Goal: Task Accomplishment & Management: Manage account settings

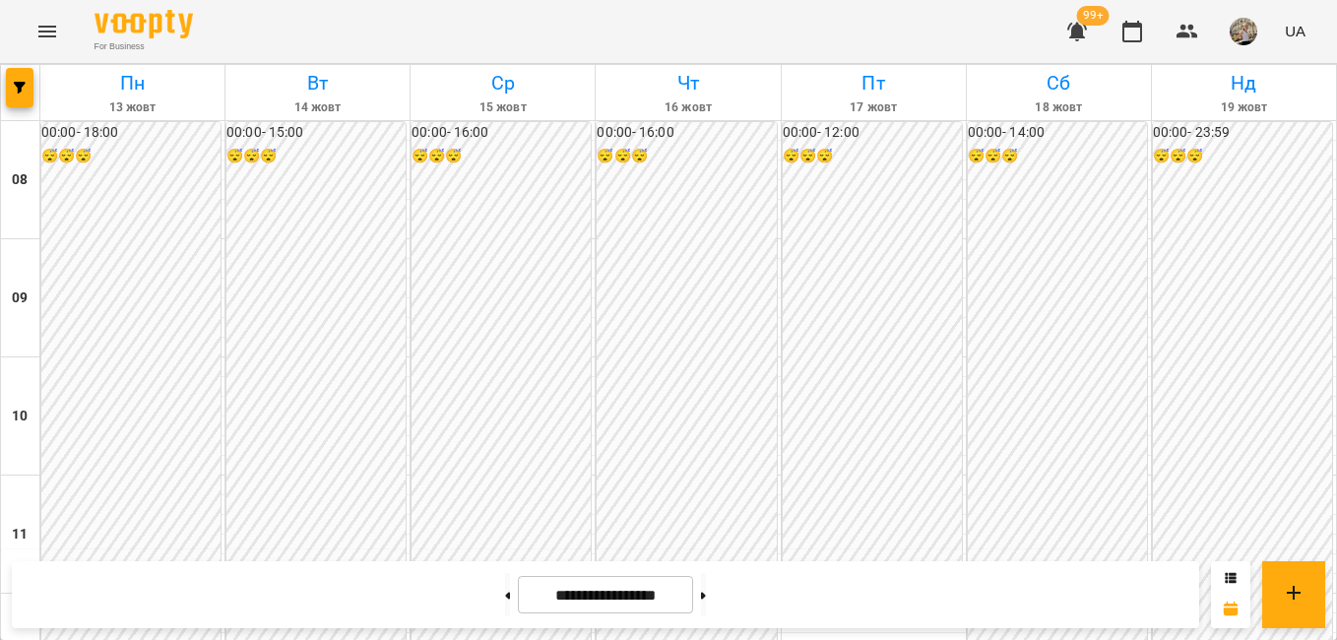
scroll to position [982, 0]
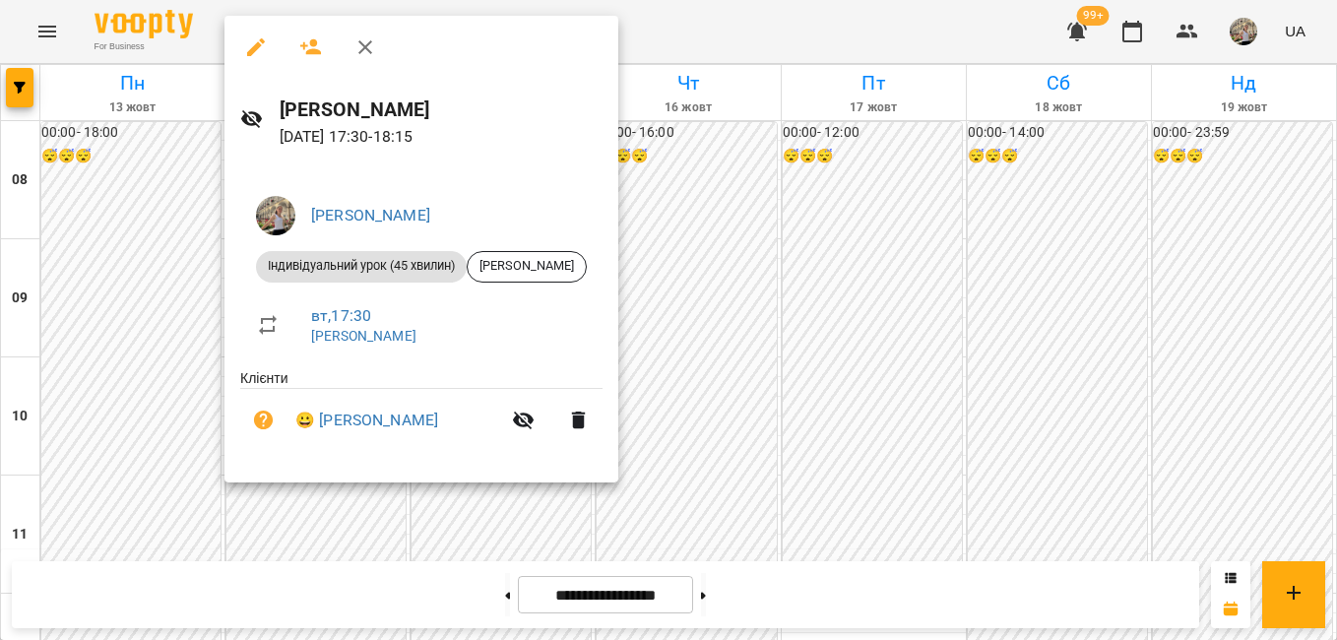
drag, startPoint x: 983, startPoint y: 263, endPoint x: 530, endPoint y: 24, distance: 513.0
click at [983, 259] on div at bounding box center [668, 320] width 1337 height 640
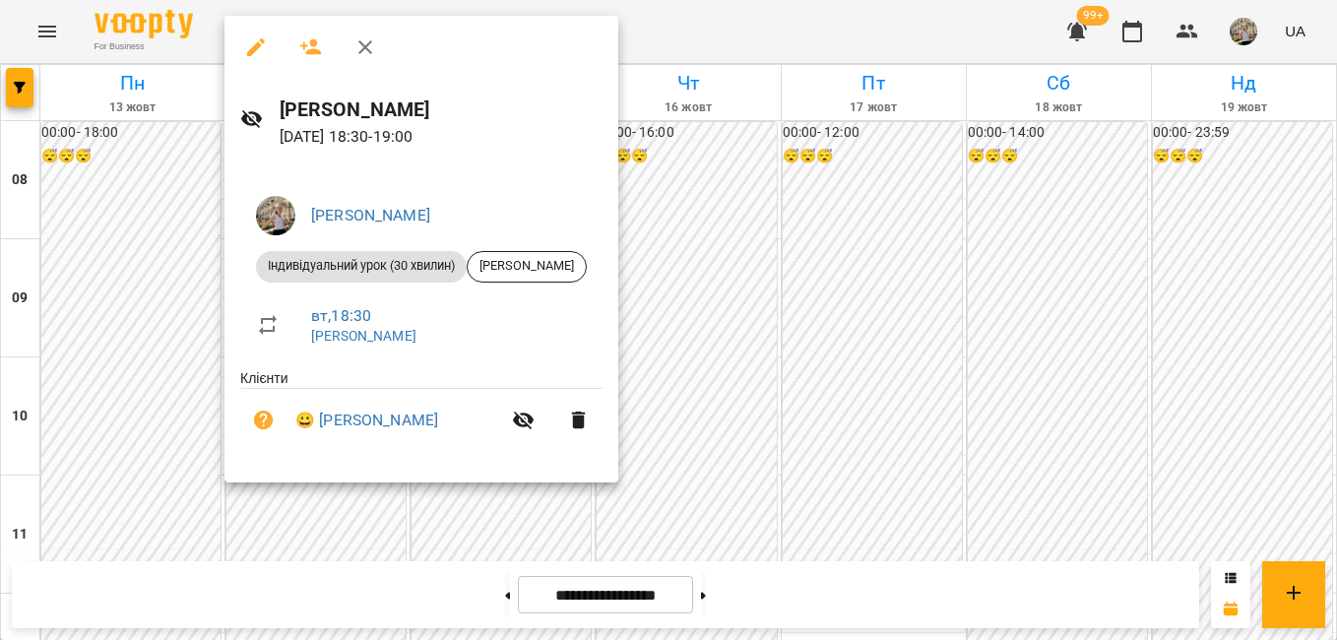
click at [1155, 356] on div at bounding box center [668, 320] width 1337 height 640
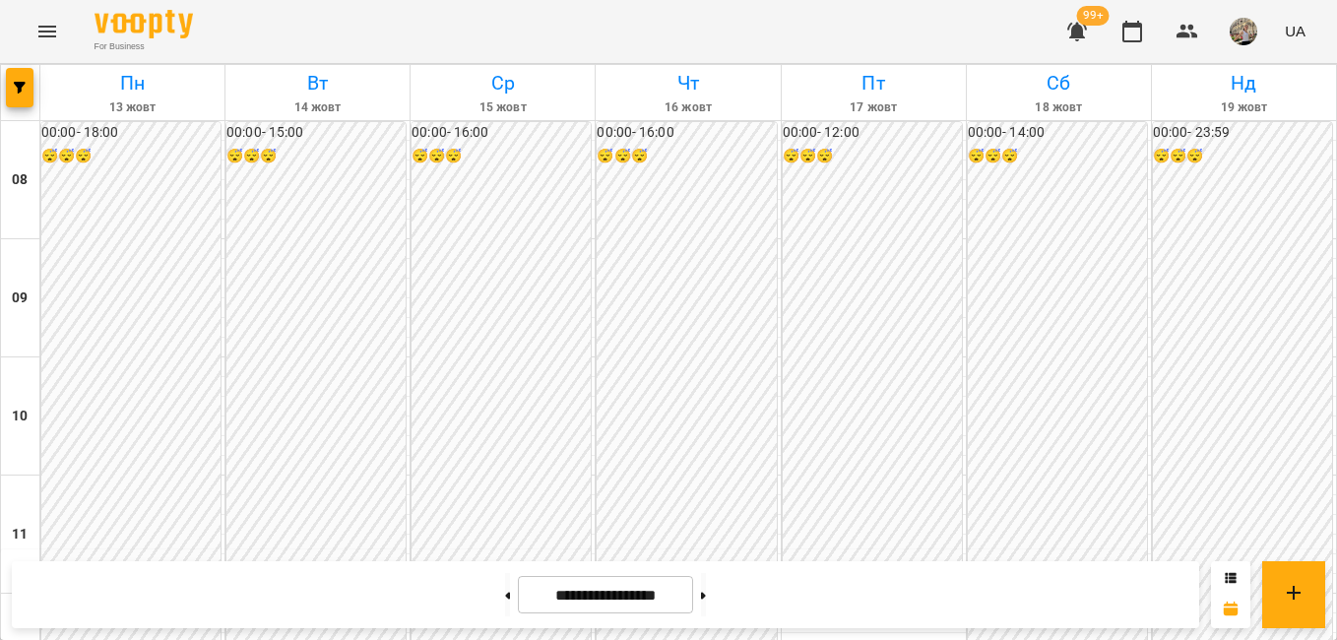
scroll to position [659, 0]
drag, startPoint x: 1312, startPoint y: 335, endPoint x: 1310, endPoint y: 365, distance: 30.6
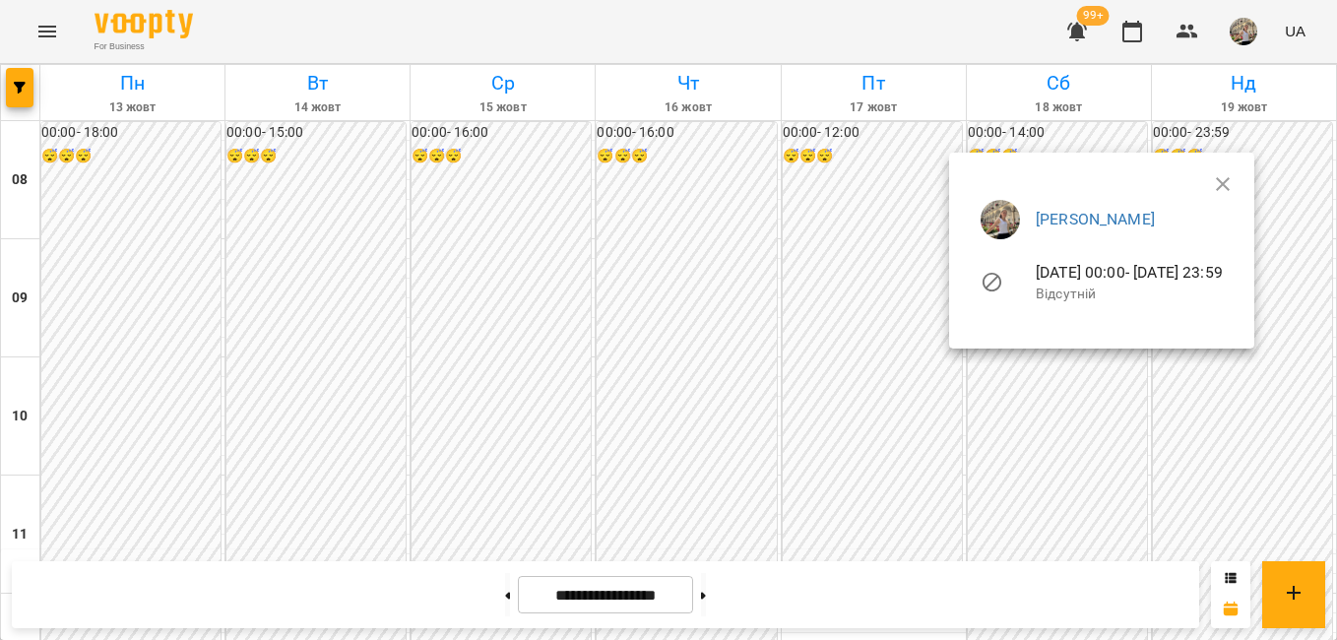
drag, startPoint x: 1335, startPoint y: 372, endPoint x: 1326, endPoint y: 464, distance: 92.0
click at [1328, 468] on div at bounding box center [668, 320] width 1337 height 640
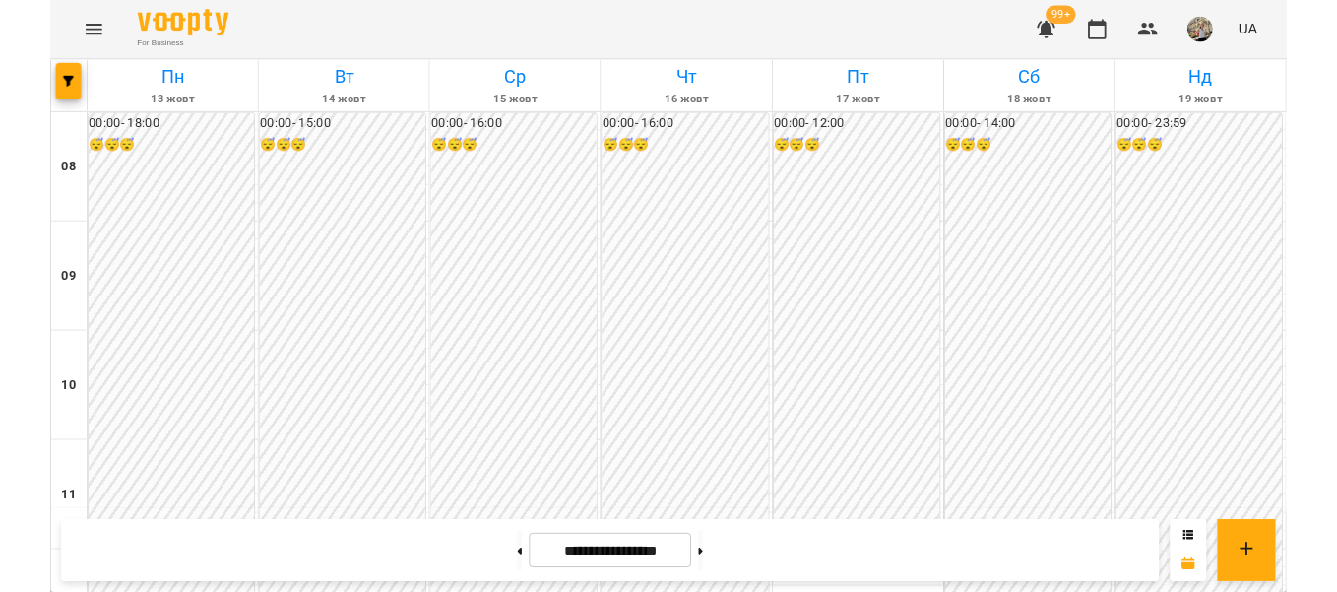
scroll to position [1062, 0]
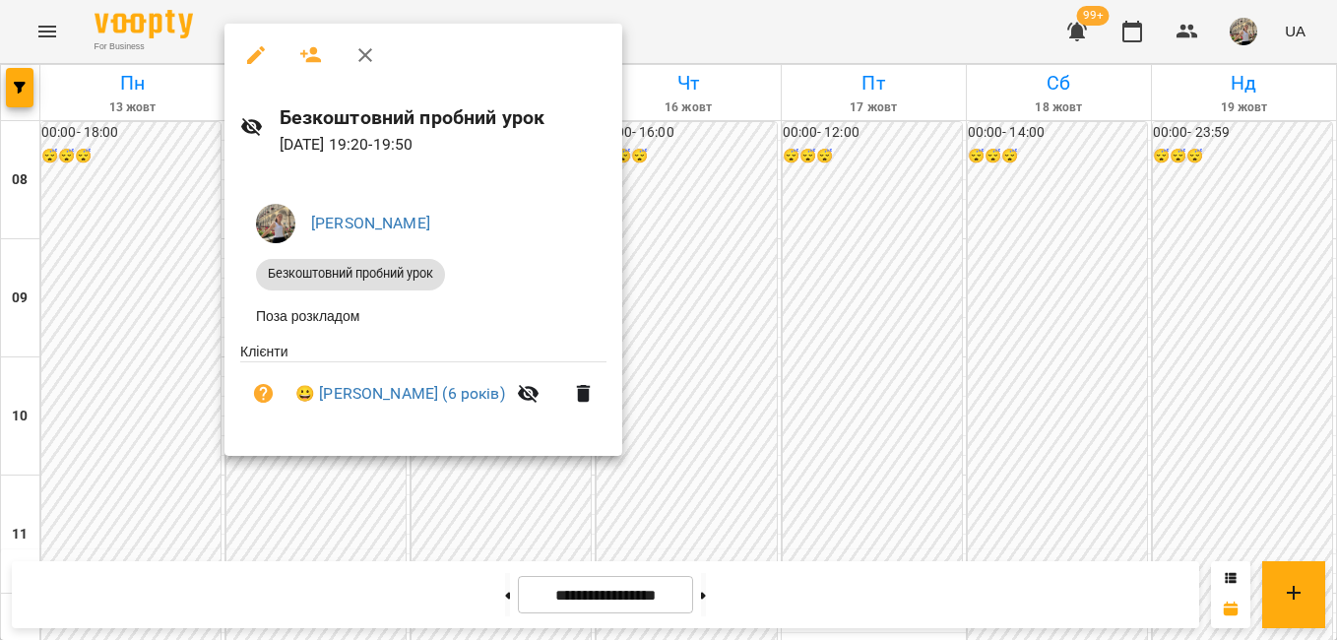
click at [969, 443] on div at bounding box center [668, 320] width 1337 height 640
